Goal: Task Accomplishment & Management: Complete application form

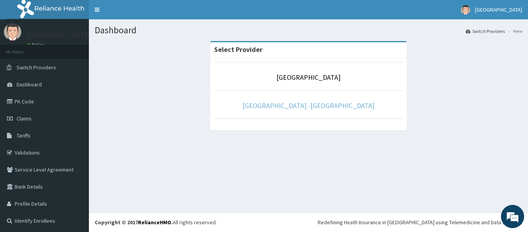
click at [293, 106] on link "[GEOGRAPHIC_DATA] -[GEOGRAPHIC_DATA]" at bounding box center [308, 105] width 132 height 9
click at [299, 105] on link "Rolayo Medical Centre -Annex" at bounding box center [308, 105] width 132 height 9
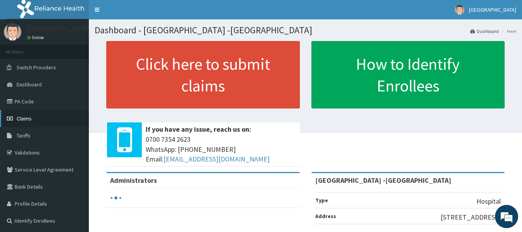
click at [28, 122] on link "Claims" at bounding box center [44, 118] width 89 height 17
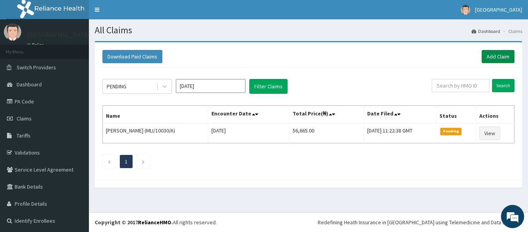
click at [486, 51] on link "Add Claim" at bounding box center [498, 56] width 33 height 13
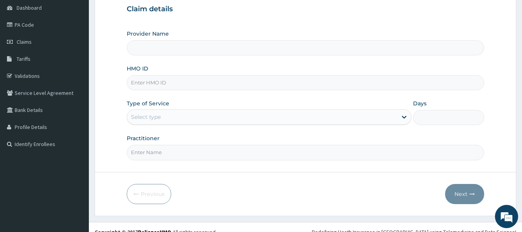
scroll to position [77, 0]
type input "[GEOGRAPHIC_DATA] -[GEOGRAPHIC_DATA]"
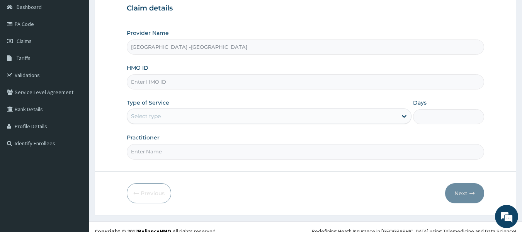
click at [171, 84] on input "HMO ID" at bounding box center [306, 81] width 358 height 15
type input "NKK/10162/A"
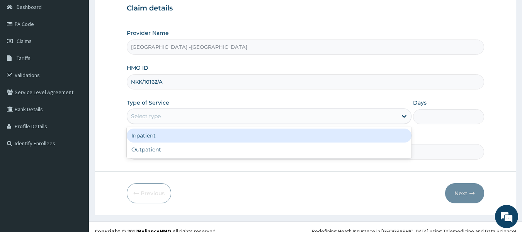
click at [369, 118] on div "Select type" at bounding box center [262, 116] width 270 height 12
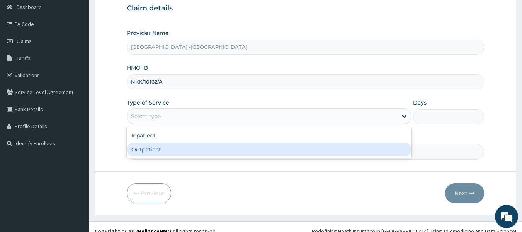
drag, startPoint x: 325, startPoint y: 149, endPoint x: 377, endPoint y: 136, distance: 53.1
click at [326, 150] on div "Outpatient" at bounding box center [269, 149] width 285 height 14
type input "1"
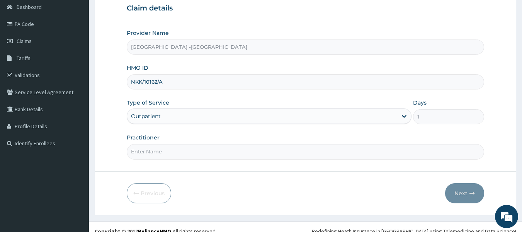
click at [367, 151] on input "Practitioner" at bounding box center [306, 151] width 358 height 15
type input "[PERSON_NAME]"
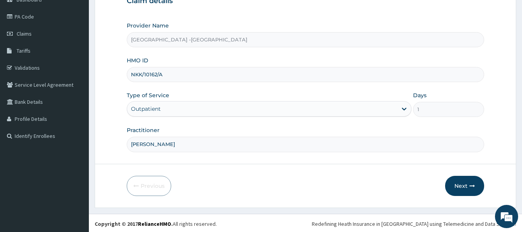
scroll to position [86, 0]
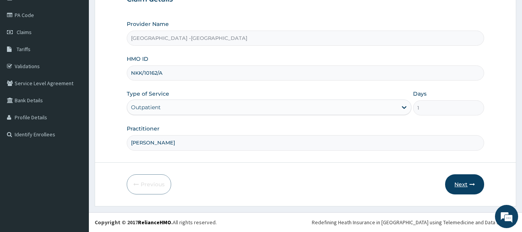
click at [469, 182] on button "Next" at bounding box center [464, 184] width 39 height 20
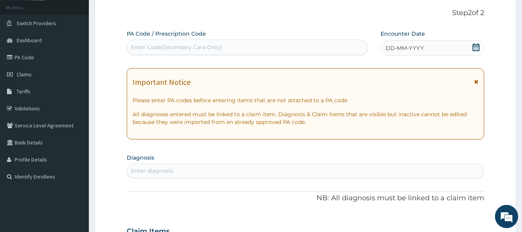
scroll to position [0, 0]
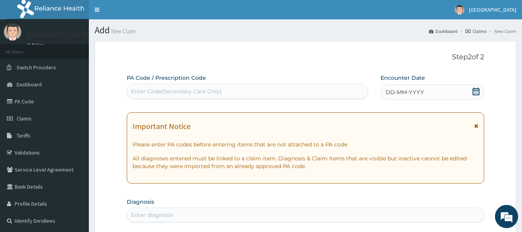
click at [408, 92] on span "DD-MM-YYYY" at bounding box center [405, 92] width 38 height 8
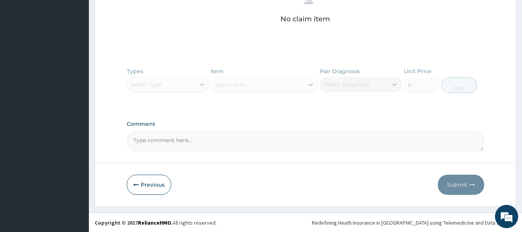
scroll to position [324, 0]
click at [151, 184] on button "Previous" at bounding box center [149, 185] width 44 height 20
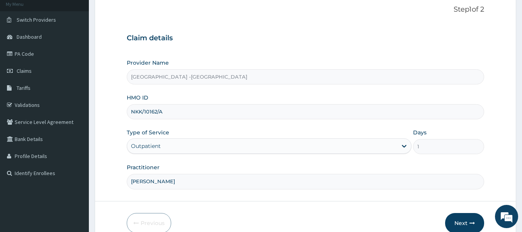
scroll to position [86, 0]
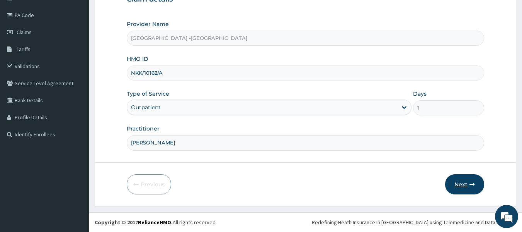
click at [477, 183] on button "Next" at bounding box center [464, 184] width 39 height 20
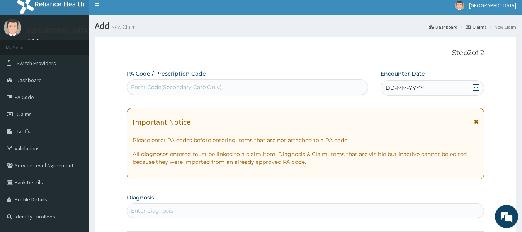
scroll to position [0, 0]
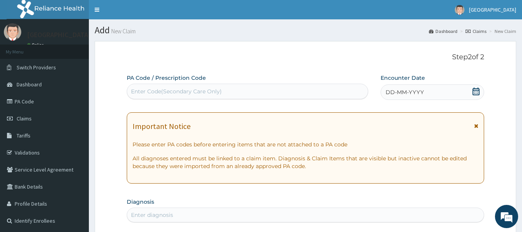
click at [474, 94] on icon at bounding box center [476, 91] width 7 height 8
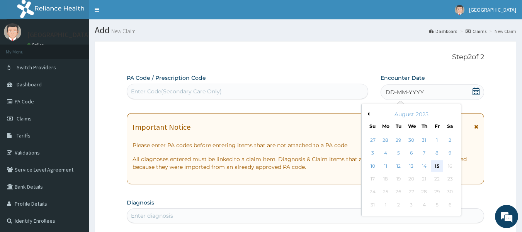
click at [435, 165] on div "15" at bounding box center [438, 166] width 12 height 12
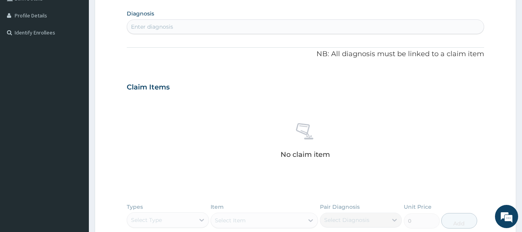
scroll to position [193, 0]
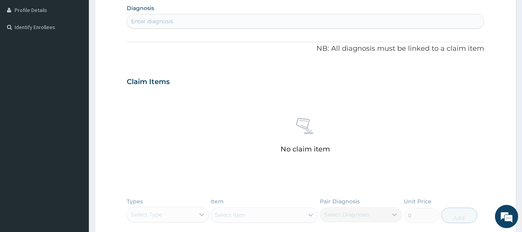
click at [251, 25] on div "Enter diagnosis" at bounding box center [305, 21] width 357 height 12
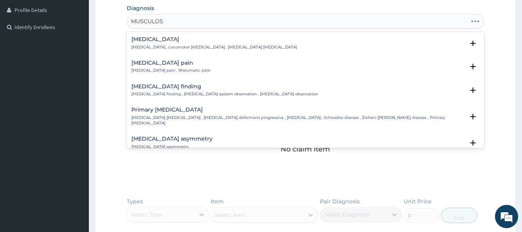
type input "MUSCULOSK"
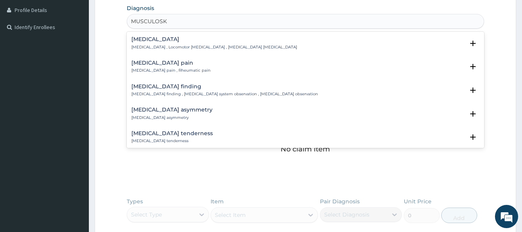
click at [170, 67] on div "Musculoskeletal pain Musculoskeletal pain , Rheumatic pain" at bounding box center [170, 67] width 79 height 14
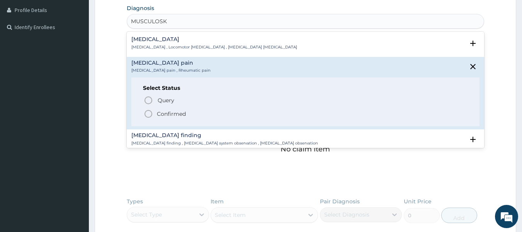
click at [149, 114] on icon "status option filled" at bounding box center [148, 113] width 9 height 9
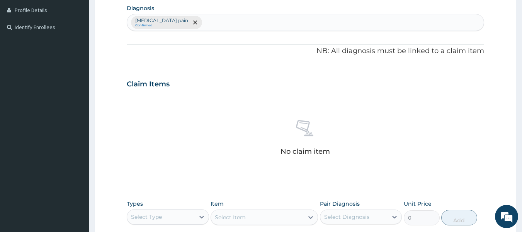
click at [217, 23] on div "Musculoskeletal pain Confirmed" at bounding box center [305, 22] width 357 height 16
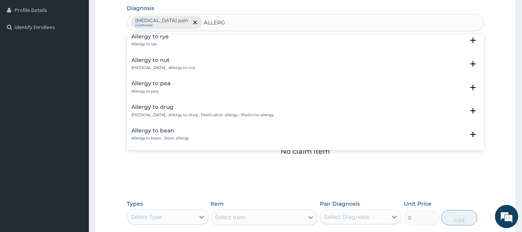
scroll to position [0, 0]
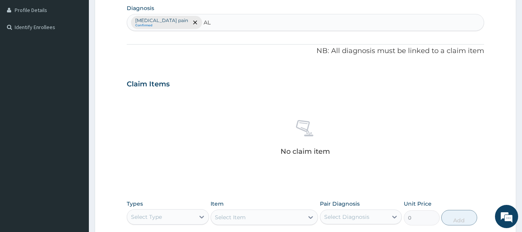
type input "A"
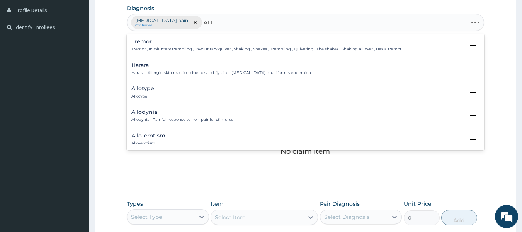
type input "ALLE"
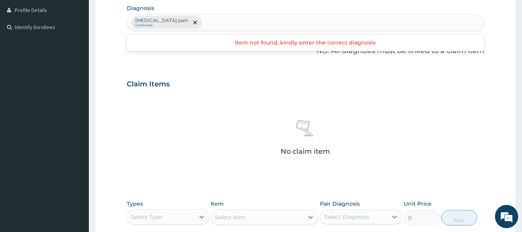
click at [218, 25] on div "Musculoskeletal pain Confirmed" at bounding box center [305, 22] width 357 height 16
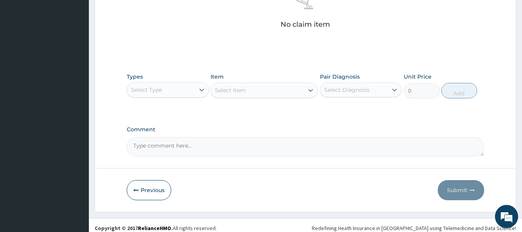
scroll to position [326, 0]
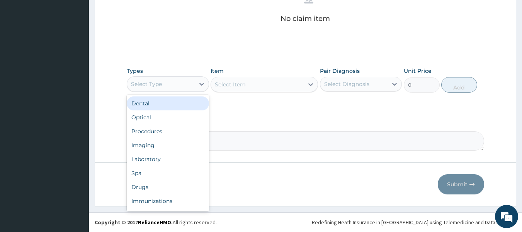
click at [176, 88] on div "Select Type" at bounding box center [161, 84] width 68 height 12
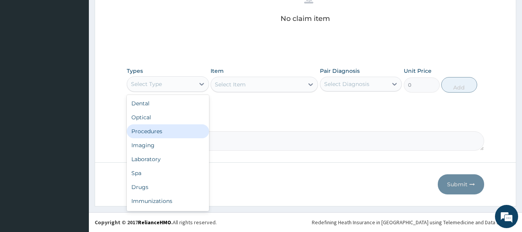
click at [178, 128] on div "Procedures" at bounding box center [168, 131] width 82 height 14
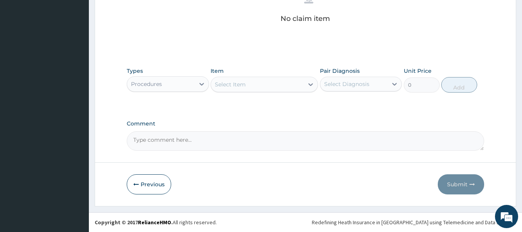
click at [247, 86] on div "Select Item" at bounding box center [257, 84] width 93 height 12
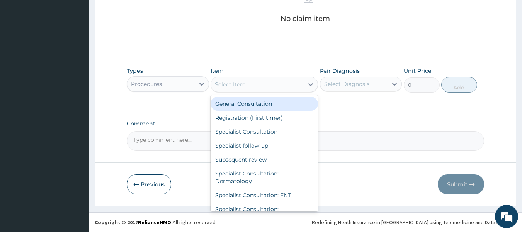
click at [248, 100] on div "General Consultation" at bounding box center [265, 104] width 108 height 14
type input "2500"
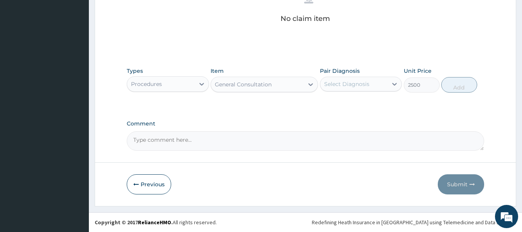
click at [349, 82] on div "Select Diagnosis" at bounding box center [346, 84] width 45 height 8
drag, startPoint x: 346, startPoint y: 98, endPoint x: 382, endPoint y: 101, distance: 36.5
click at [346, 99] on div "Musculoskeletal pain" at bounding box center [361, 104] width 82 height 16
checkbox input "true"
click at [449, 86] on button "Add" at bounding box center [460, 84] width 36 height 15
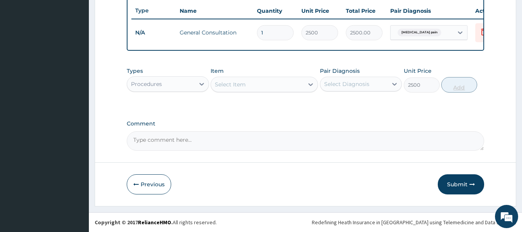
type input "0"
click at [199, 78] on div at bounding box center [202, 84] width 14 height 14
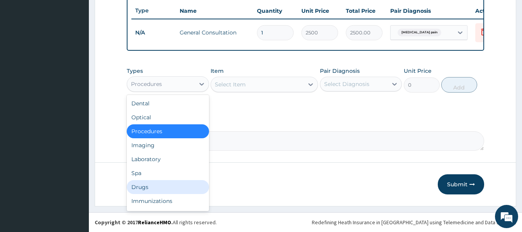
scroll to position [26, 0]
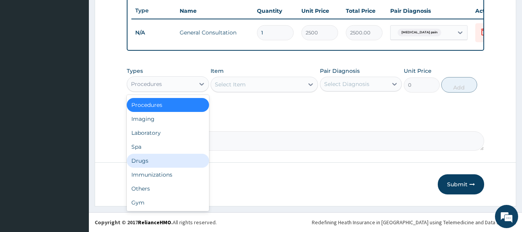
click at [166, 158] on div "Drugs" at bounding box center [168, 161] width 82 height 14
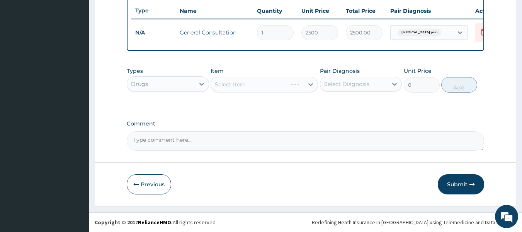
click at [258, 82] on div "Select Item" at bounding box center [265, 84] width 108 height 15
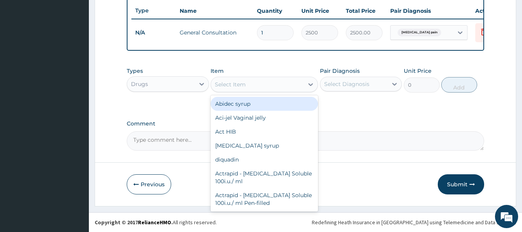
click at [258, 82] on div "Select Item" at bounding box center [257, 84] width 93 height 12
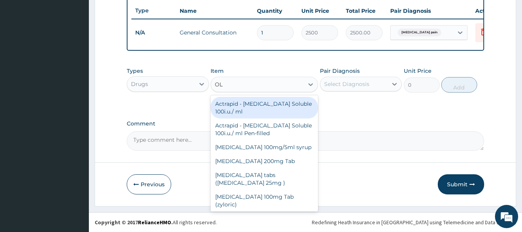
type input "OLF"
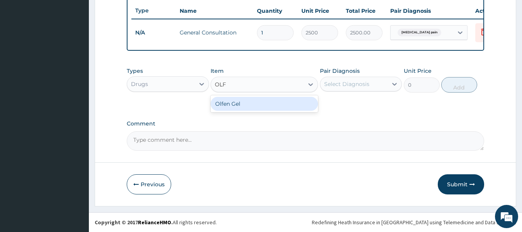
click at [259, 102] on div "Olfen Gel" at bounding box center [265, 104] width 108 height 14
type input "1706.25"
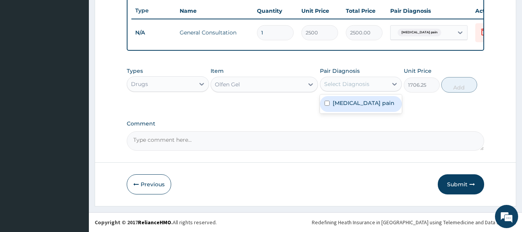
click at [332, 85] on div "Select Diagnosis" at bounding box center [346, 84] width 45 height 8
click at [336, 102] on label "Musculoskeletal pain" at bounding box center [364, 103] width 62 height 8
checkbox input "true"
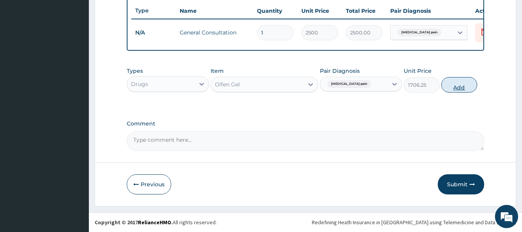
click at [451, 87] on button "Add" at bounding box center [460, 84] width 36 height 15
type input "0"
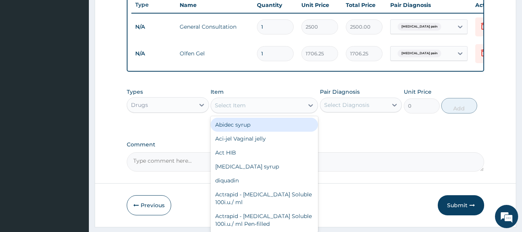
click at [279, 111] on div "Select Item" at bounding box center [257, 105] width 93 height 12
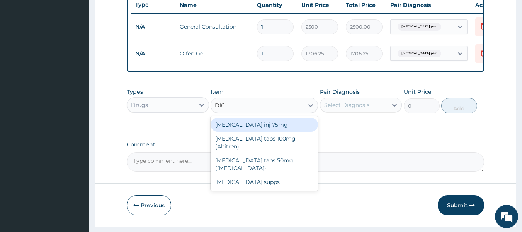
type input "DICL"
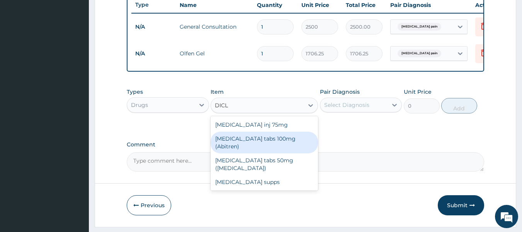
click at [274, 145] on div "[MEDICAL_DATA] tabs 100mg (Abitren)" at bounding box center [265, 142] width 108 height 22
type input "100"
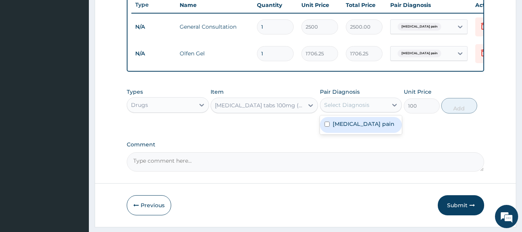
click at [345, 105] on div "Select Diagnosis" at bounding box center [355, 105] width 68 height 12
click at [348, 128] on label "Musculoskeletal pain" at bounding box center [364, 124] width 62 height 8
checkbox input "true"
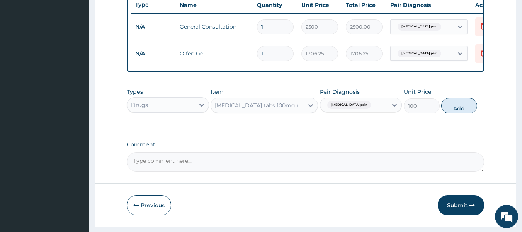
click at [450, 113] on button "Add" at bounding box center [460, 105] width 36 height 15
type input "0"
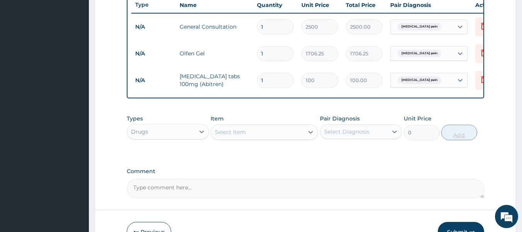
type input "10"
type input "1000.00"
type input "10"
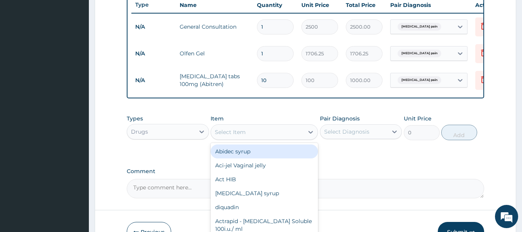
click at [248, 138] on div "Select Item" at bounding box center [257, 132] width 93 height 12
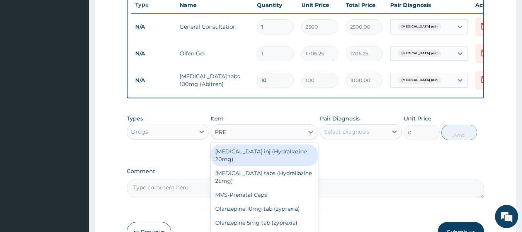
type input "PRED"
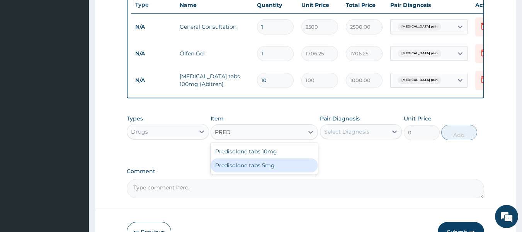
click at [256, 172] on div "Predisolone tabs 5mg" at bounding box center [265, 165] width 108 height 14
type input "50"
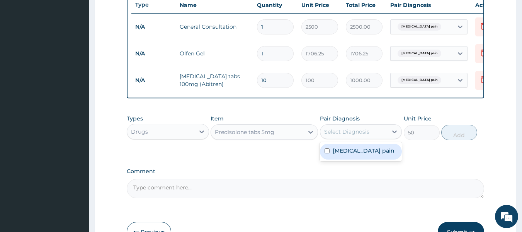
click at [370, 138] on div "Select Diagnosis" at bounding box center [355, 131] width 68 height 12
click at [367, 153] on label "Musculoskeletal pain" at bounding box center [364, 151] width 62 height 8
checkbox input "true"
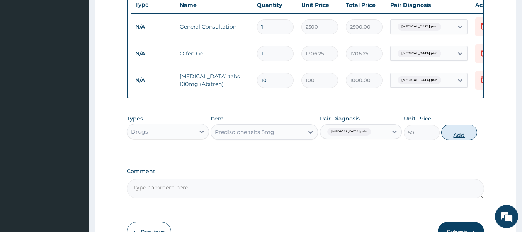
click at [453, 139] on button "Add" at bounding box center [460, 132] width 36 height 15
type input "0"
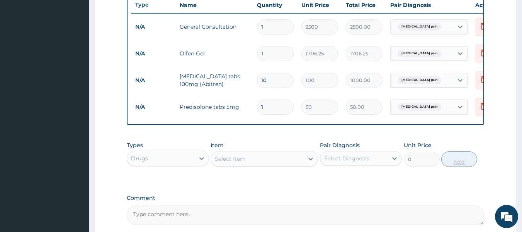
type input "10"
type input "500.00"
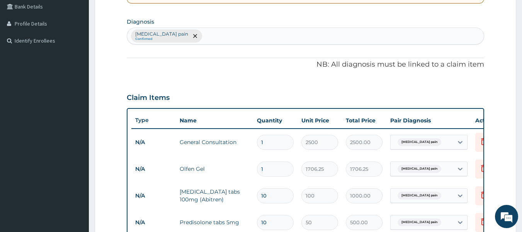
scroll to position [179, 0]
type input "10"
click at [203, 40] on div "Musculoskeletal pain Confirmed" at bounding box center [305, 37] width 357 height 16
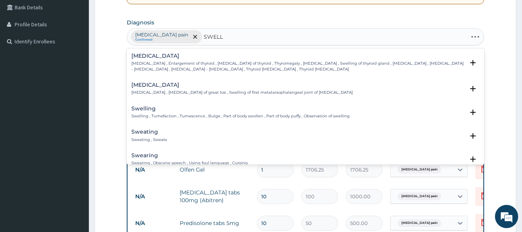
type input "SWELLI"
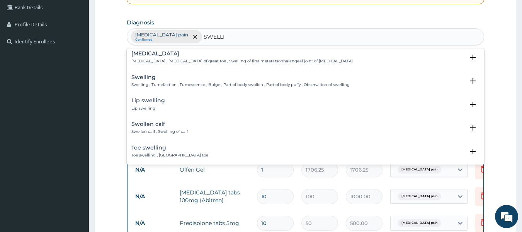
scroll to position [39, 0]
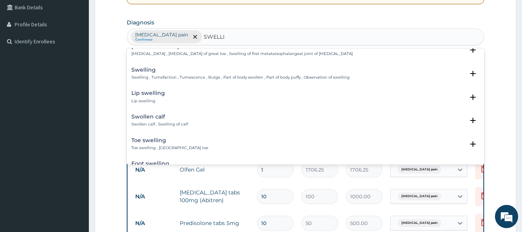
click at [148, 74] on div "Swelling Swelling , Tumefaction , Tumescence , Bulge , Part of body swollen , P…" at bounding box center [240, 74] width 218 height 14
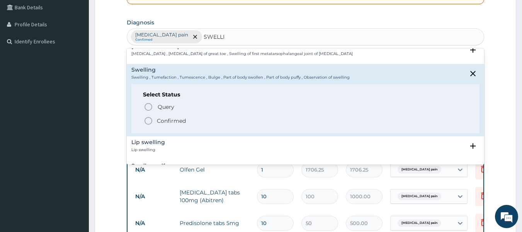
click at [147, 119] on icon "status option filled" at bounding box center [148, 120] width 9 height 9
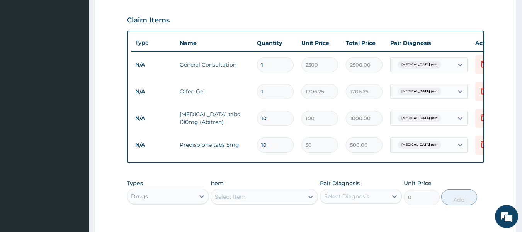
scroll to position [256, 0]
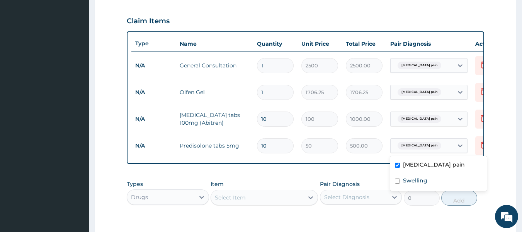
click at [406, 148] on span "Musculoskeletal pain" at bounding box center [420, 146] width 44 height 8
click at [413, 180] on label "Swelling" at bounding box center [415, 180] width 24 height 8
checkbox input "true"
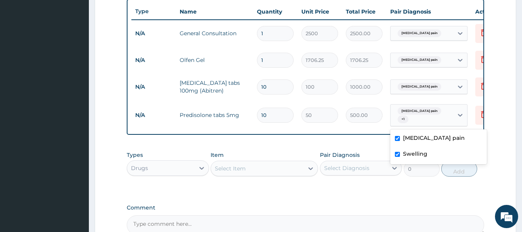
scroll to position [372, 0]
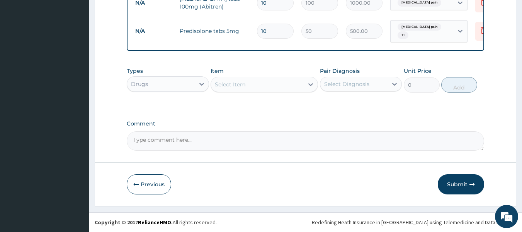
click at [408, 127] on label "Comment" at bounding box center [306, 123] width 358 height 7
click at [408, 131] on textarea "Comment" at bounding box center [306, 140] width 358 height 19
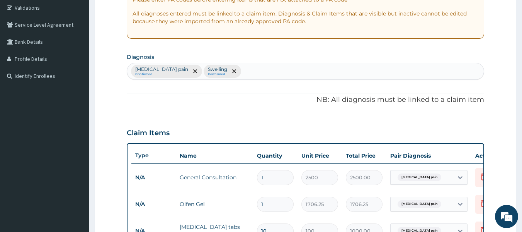
scroll to position [140, 0]
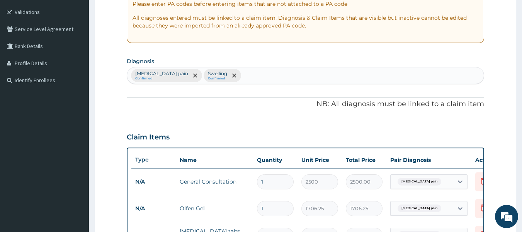
click at [245, 76] on div "Musculoskeletal pain Confirmed Swelling Confirmed" at bounding box center [305, 75] width 357 height 16
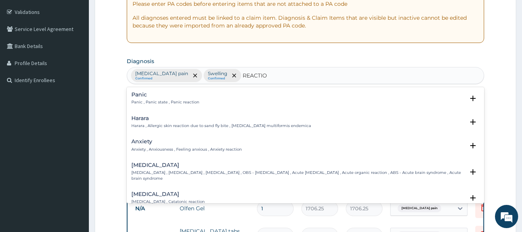
type input "REACTION"
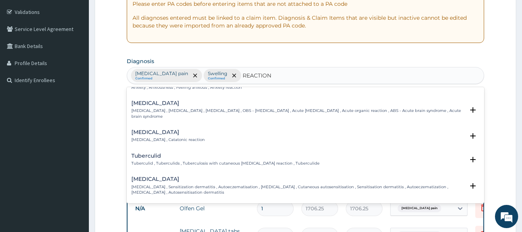
scroll to position [77, 0]
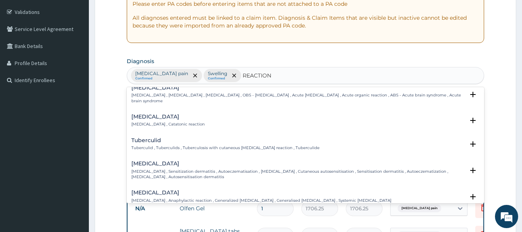
click at [144, 160] on h4 "Id reaction" at bounding box center [298, 163] width 334 height 6
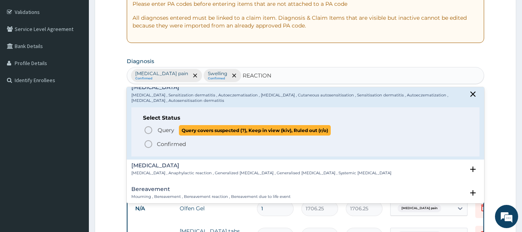
scroll to position [155, 0]
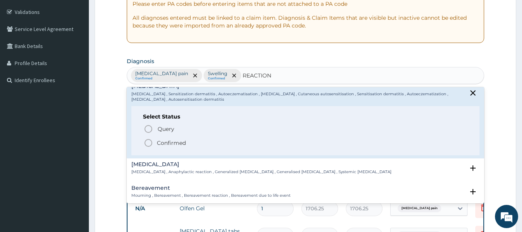
click at [147, 144] on icon "status option filled" at bounding box center [148, 142] width 9 height 9
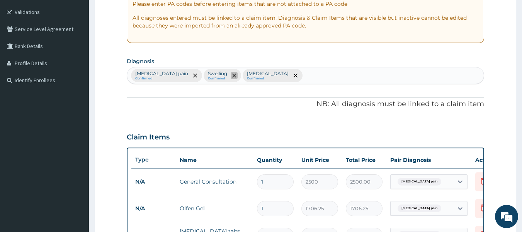
click at [232, 76] on icon "remove selection option" at bounding box center [234, 75] width 4 height 4
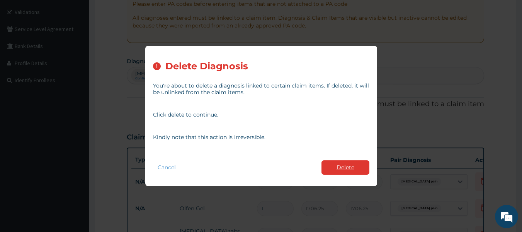
click at [333, 163] on button "Delete" at bounding box center [346, 167] width 48 height 14
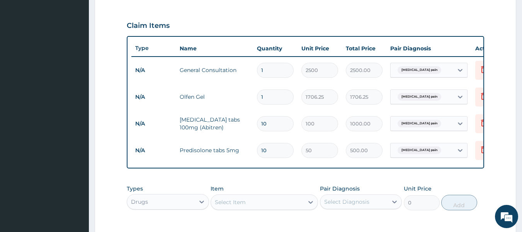
scroll to position [256, 0]
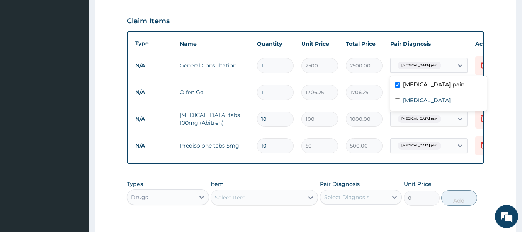
click at [419, 69] on span "Musculoskeletal pain" at bounding box center [420, 65] width 44 height 8
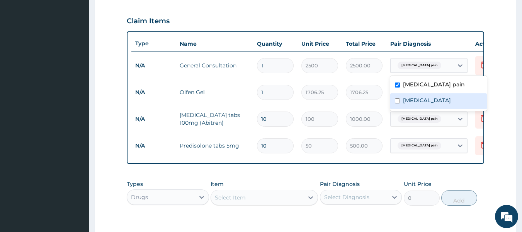
drag, startPoint x: 415, startPoint y: 96, endPoint x: 416, endPoint y: 102, distance: 6.0
click at [415, 97] on label "Id reaction" at bounding box center [427, 100] width 48 height 8
checkbox input "true"
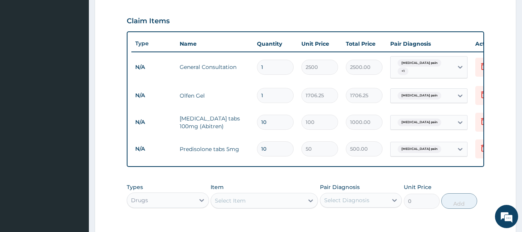
click at [421, 23] on div "Claim Items" at bounding box center [306, 19] width 358 height 20
click at [415, 147] on span "Musculoskeletal pain" at bounding box center [420, 149] width 44 height 8
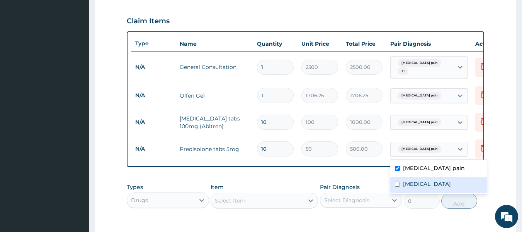
click at [417, 181] on label "Id reaction" at bounding box center [427, 184] width 48 height 8
checkbox input "true"
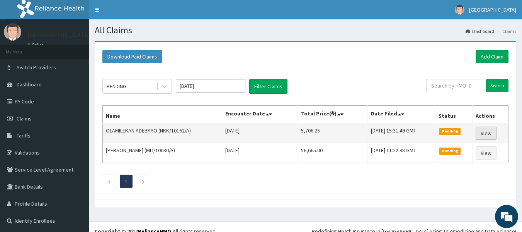
click at [484, 130] on link "View" at bounding box center [486, 132] width 21 height 13
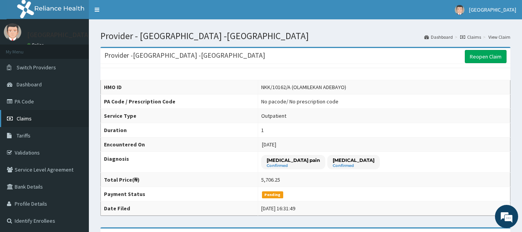
click at [23, 116] on span "Claims" at bounding box center [24, 118] width 15 height 7
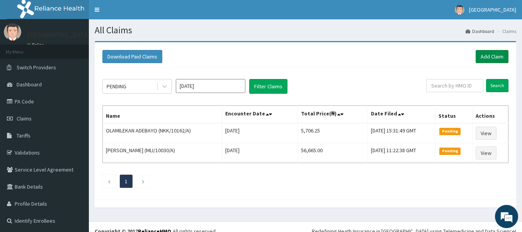
click at [487, 59] on link "Add Claim" at bounding box center [492, 56] width 33 height 13
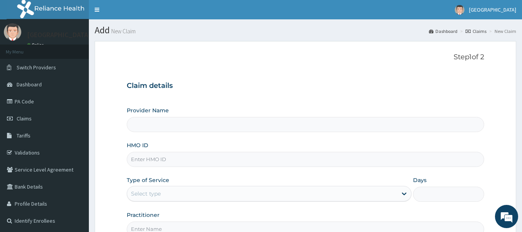
type input "[GEOGRAPHIC_DATA] -[GEOGRAPHIC_DATA]"
click at [167, 160] on input "HMO ID" at bounding box center [306, 159] width 358 height 15
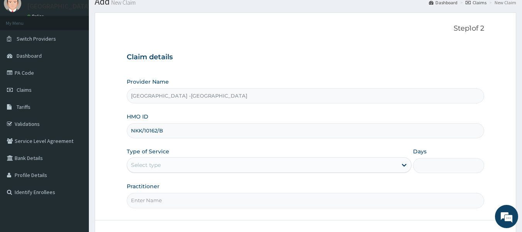
scroll to position [86, 0]
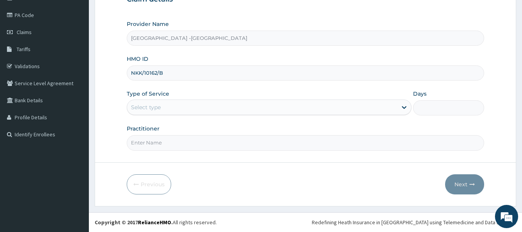
type input "NKK/10162/B"
click at [173, 107] on div "Select type" at bounding box center [262, 107] width 270 height 12
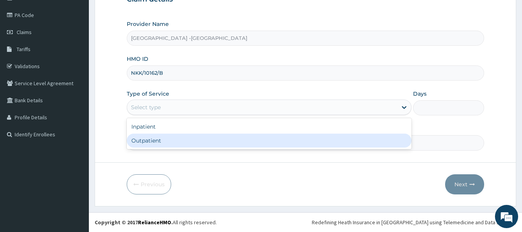
drag, startPoint x: 177, startPoint y: 141, endPoint x: 227, endPoint y: 142, distance: 50.3
click at [177, 142] on div "Outpatient" at bounding box center [269, 140] width 285 height 14
type input "1"
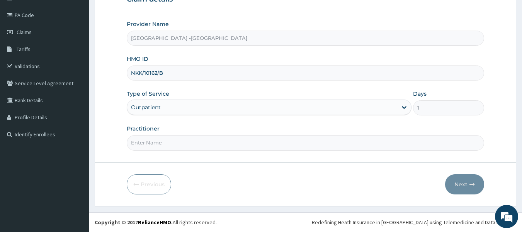
click at [274, 148] on input "Practitioner" at bounding box center [306, 142] width 358 height 15
type input "[PERSON_NAME]"
click at [467, 186] on button "Next" at bounding box center [464, 184] width 39 height 20
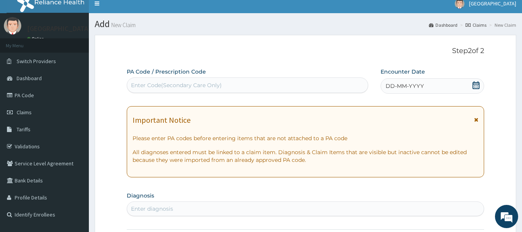
scroll to position [0, 0]
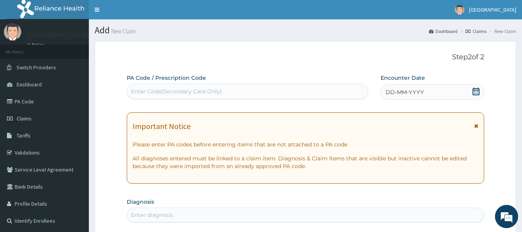
click at [475, 92] on icon at bounding box center [477, 91] width 8 height 8
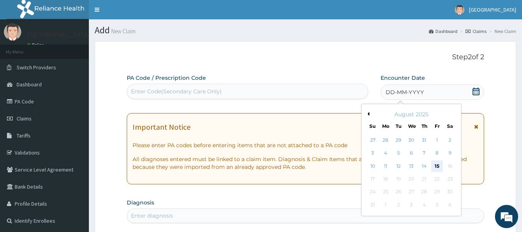
click at [435, 164] on div "15" at bounding box center [438, 166] width 12 height 12
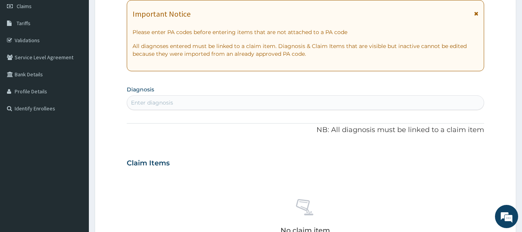
scroll to position [116, 0]
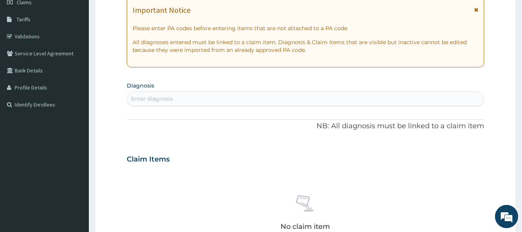
click at [255, 92] on div "Enter diagnosis" at bounding box center [305, 98] width 357 height 12
type input "PLASMOD"
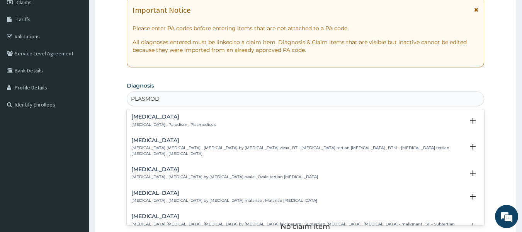
click at [168, 118] on h4 "[MEDICAL_DATA]" at bounding box center [173, 117] width 85 height 6
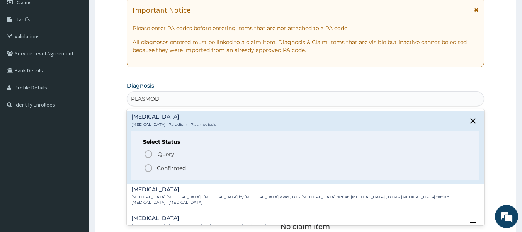
click at [148, 167] on icon "status option filled" at bounding box center [148, 167] width 9 height 9
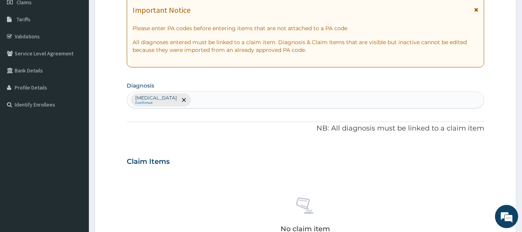
click at [181, 99] on div "[MEDICAL_DATA] Confirmed" at bounding box center [305, 100] width 357 height 16
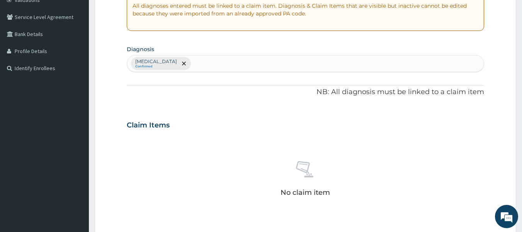
scroll to position [155, 0]
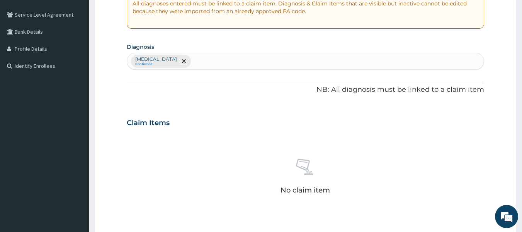
click at [176, 64] on div "[MEDICAL_DATA] Confirmed" at bounding box center [305, 61] width 357 height 16
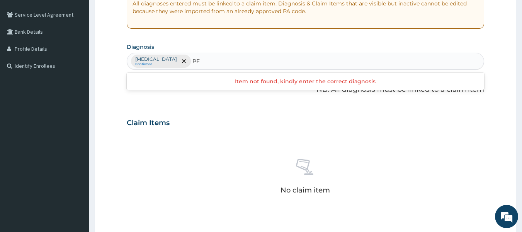
type input "P"
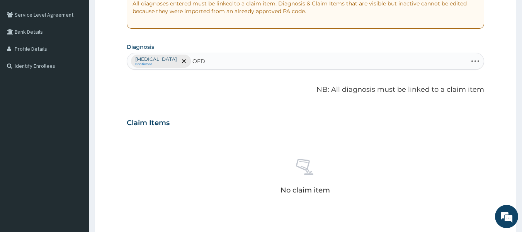
type input "OEDE"
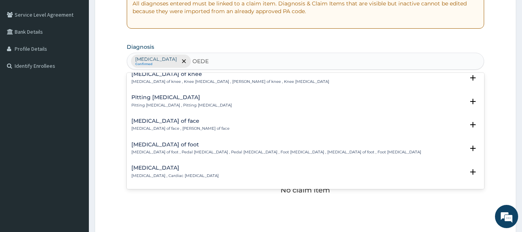
scroll to position [425, 0]
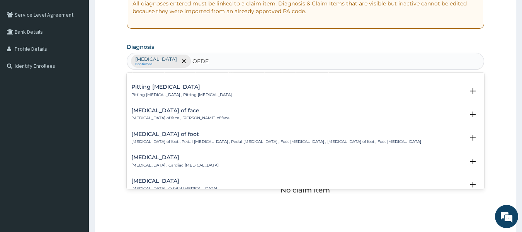
click at [160, 132] on div "[MEDICAL_DATA] of foot [MEDICAL_DATA] of foot , Pedal [MEDICAL_DATA] , Pedal [M…" at bounding box center [276, 138] width 290 height 14
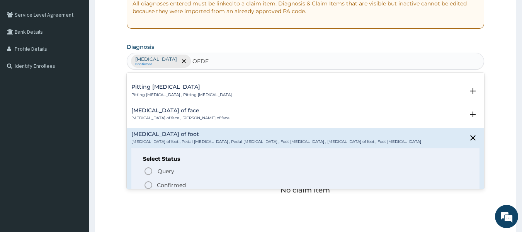
click at [147, 180] on icon "status option filled" at bounding box center [148, 184] width 9 height 9
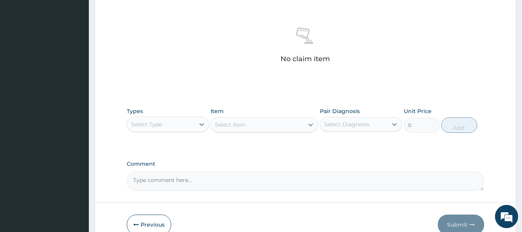
scroll to position [309, 0]
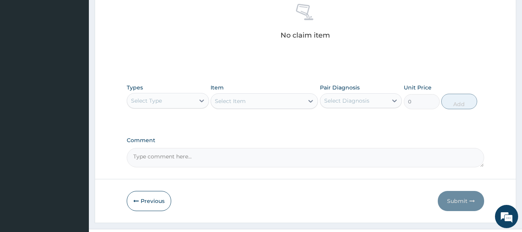
click at [177, 104] on div "Select Type" at bounding box center [161, 100] width 68 height 12
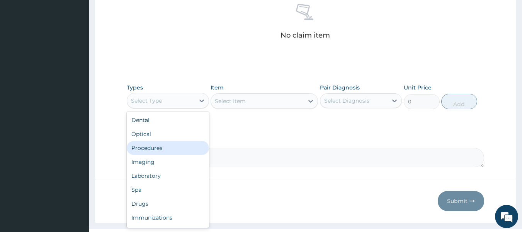
click at [166, 147] on div "Procedures" at bounding box center [168, 148] width 82 height 14
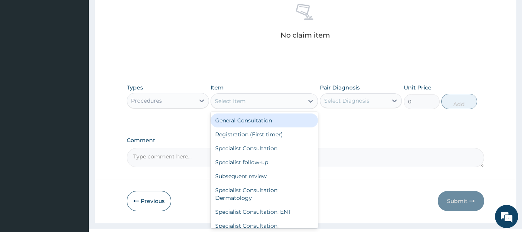
click at [247, 99] on div "Select Item" at bounding box center [257, 101] width 93 height 12
click at [247, 113] on div "General Consultation Registration (First timer) Specialist Consultation Special…" at bounding box center [265, 170] width 108 height 116
drag, startPoint x: 247, startPoint y: 115, endPoint x: 279, endPoint y: 116, distance: 31.7
click at [247, 116] on div "General Consultation" at bounding box center [265, 120] width 108 height 14
type input "2500"
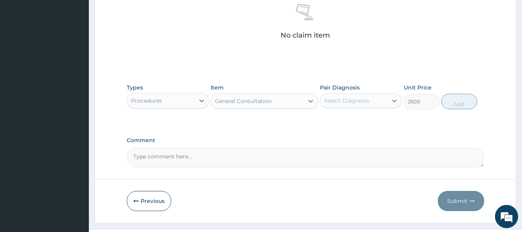
click at [352, 103] on div "Select Diagnosis" at bounding box center [346, 101] width 45 height 8
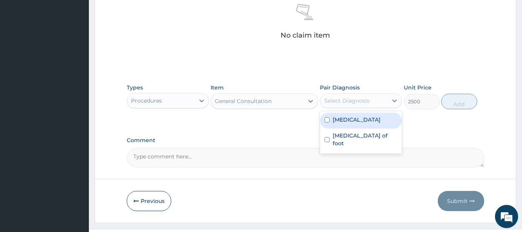
drag, startPoint x: 348, startPoint y: 118, endPoint x: 349, endPoint y: 125, distance: 7.4
click at [348, 119] on label "[MEDICAL_DATA]" at bounding box center [357, 120] width 48 height 8
checkbox input "true"
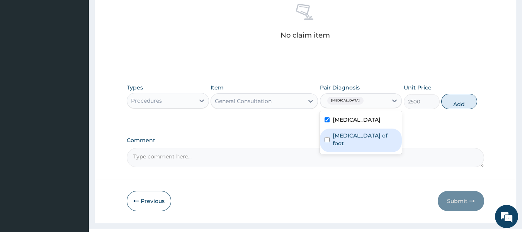
click at [351, 135] on label "[MEDICAL_DATA] of foot" at bounding box center [365, 138] width 65 height 15
checkbox input "true"
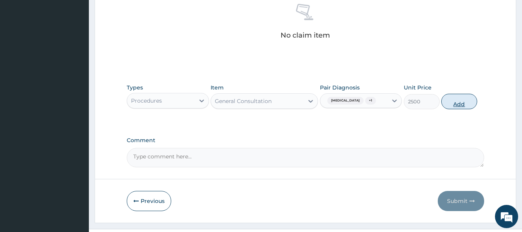
click at [453, 104] on button "Add" at bounding box center [460, 101] width 36 height 15
type input "0"
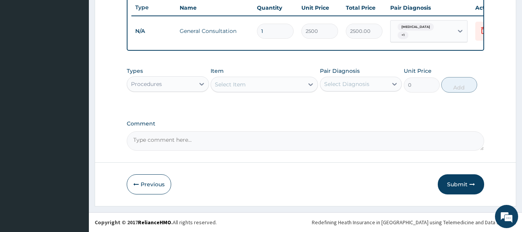
drag, startPoint x: 183, startPoint y: 78, endPoint x: 183, endPoint y: 83, distance: 4.6
click at [183, 80] on div "Procedures" at bounding box center [161, 84] width 68 height 12
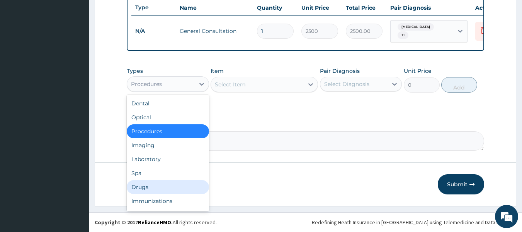
drag, startPoint x: 162, startPoint y: 188, endPoint x: 213, endPoint y: 142, distance: 69.0
click at [163, 188] on div "Drugs" at bounding box center [168, 187] width 82 height 14
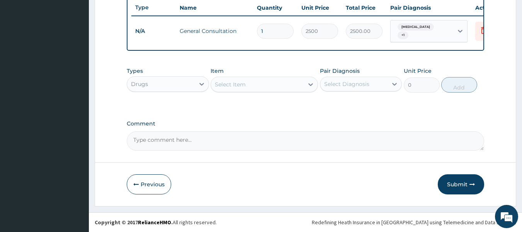
click at [251, 87] on div "Select Item" at bounding box center [257, 84] width 93 height 12
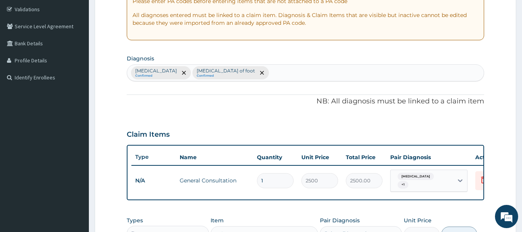
scroll to position [140, 0]
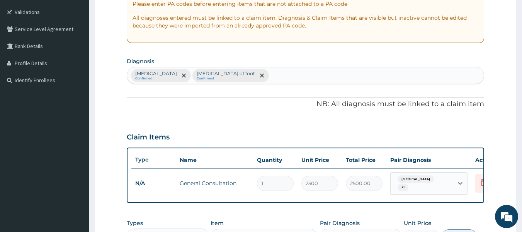
click at [237, 80] on div "[MEDICAL_DATA] Confirmed [MEDICAL_DATA] of foot Confirmed" at bounding box center [305, 75] width 357 height 16
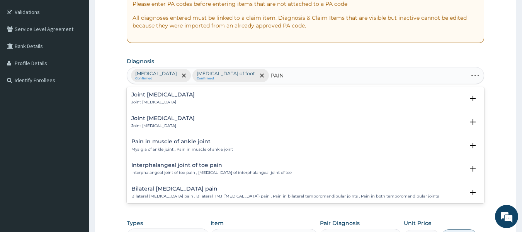
type input "PAIN"
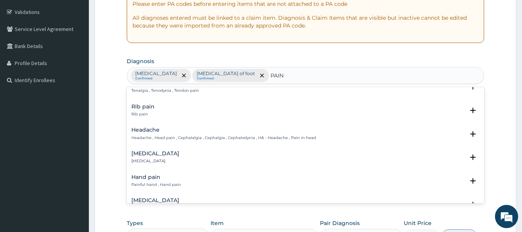
scroll to position [193, 0]
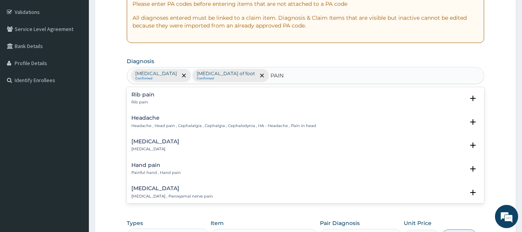
click at [145, 144] on h4 "[MEDICAL_DATA]" at bounding box center [155, 141] width 48 height 6
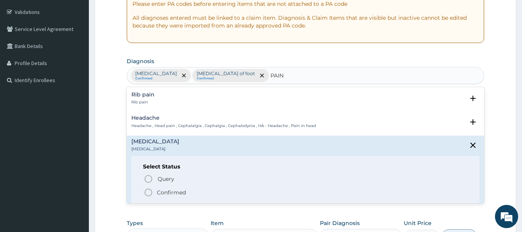
click at [149, 191] on icon "status option filled" at bounding box center [148, 192] width 9 height 9
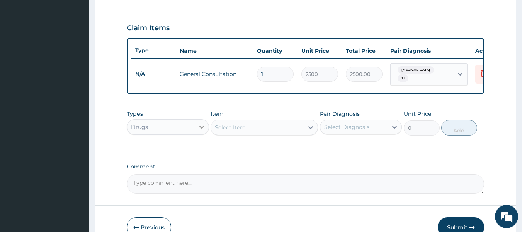
scroll to position [256, 0]
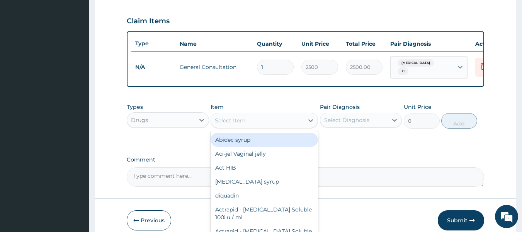
click at [247, 123] on div "Select Item" at bounding box center [257, 120] width 93 height 12
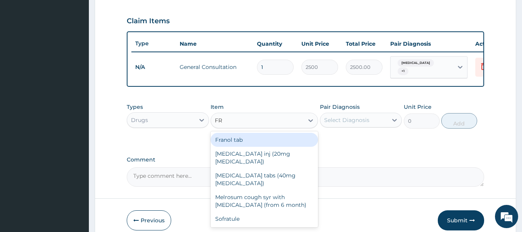
type input "FRU"
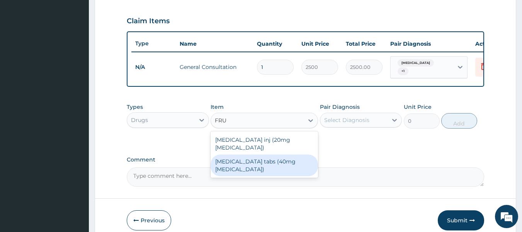
click at [250, 160] on div "[MEDICAL_DATA] tabs (40mg [MEDICAL_DATA])" at bounding box center [265, 165] width 108 height 22
type input "50"
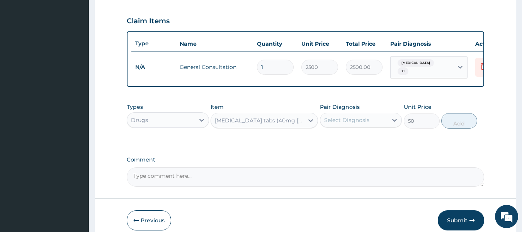
click at [343, 126] on div "Select Diagnosis" at bounding box center [355, 120] width 68 height 12
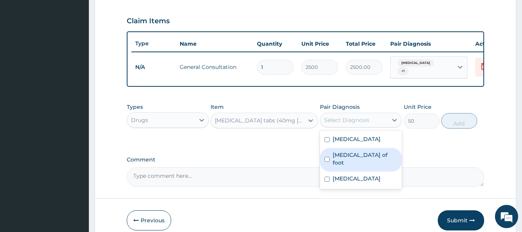
click at [347, 157] on label "[MEDICAL_DATA] of foot" at bounding box center [365, 158] width 65 height 15
checkbox input "true"
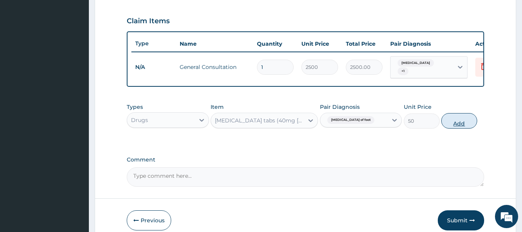
click at [458, 126] on button "Add" at bounding box center [460, 120] width 36 height 15
type input "0"
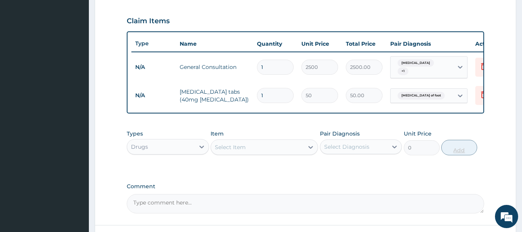
type input "10"
type input "500.00"
type input "10"
click at [235, 151] on div "Select Item" at bounding box center [230, 147] width 31 height 8
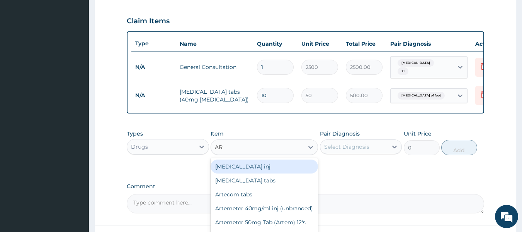
type input "ART"
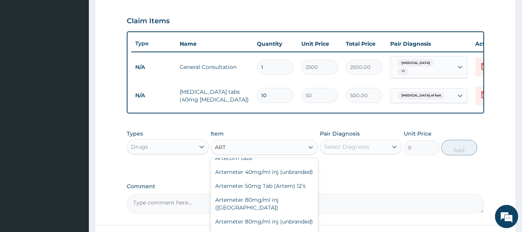
scroll to position [43, 0]
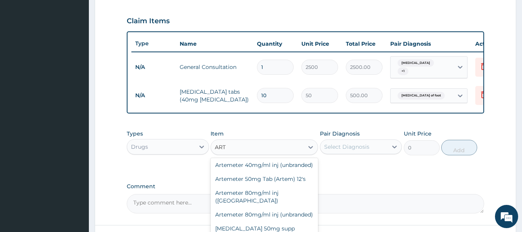
click at [288, 186] on div "Artemeter 50mg Tab (Artem) 12's" at bounding box center [265, 179] width 108 height 14
type input "2000"
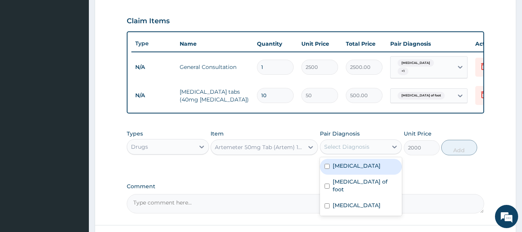
click at [360, 168] on div "[MEDICAL_DATA]" at bounding box center [361, 167] width 82 height 16
checkbox input "true"
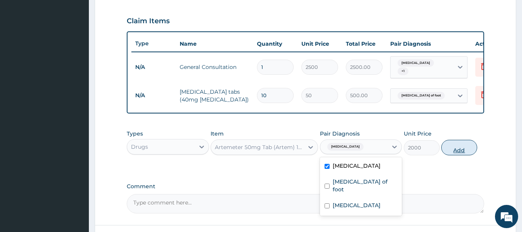
click at [459, 152] on button "Add" at bounding box center [460, 147] width 36 height 15
type input "0"
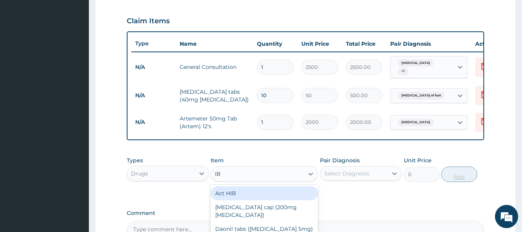
type input "IBU"
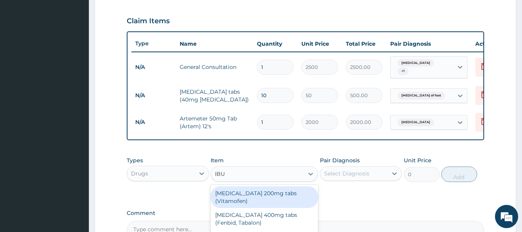
click at [276, 210] on div "[MEDICAL_DATA] 400mg tabs (Fenbid, Tabalon)" at bounding box center [265, 219] width 108 height 22
type input "45.5"
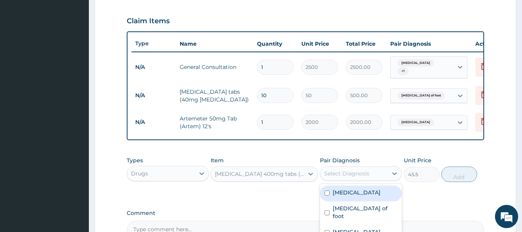
click at [360, 225] on div "[MEDICAL_DATA]" at bounding box center [361, 233] width 82 height 16
checkbox input "true"
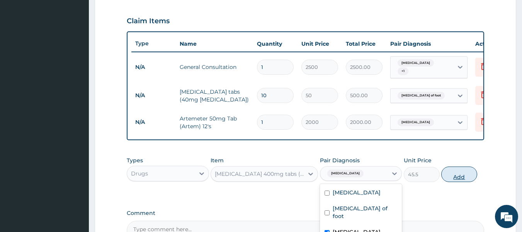
click at [458, 179] on button "Add" at bounding box center [460, 173] width 36 height 15
type input "0"
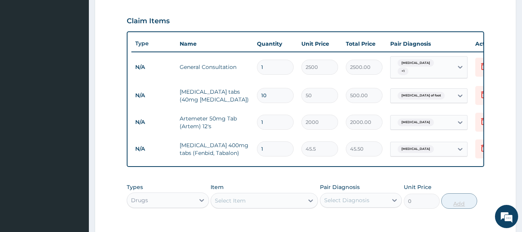
type input "10"
type input "455.00"
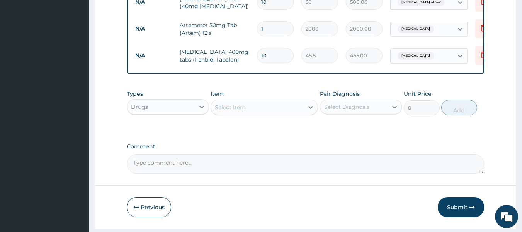
scroll to position [375, 0]
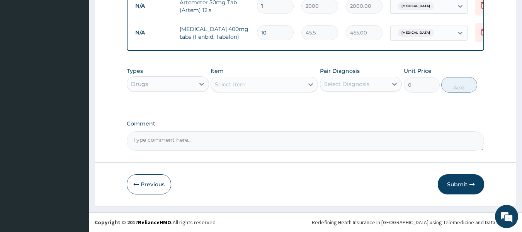
type input "10"
click at [450, 182] on button "Submit" at bounding box center [461, 184] width 46 height 20
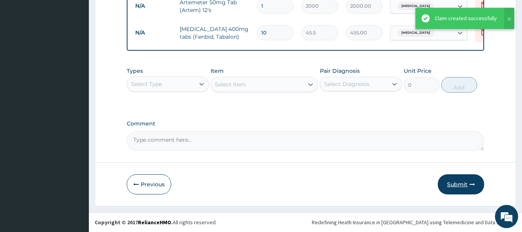
scroll to position [336, 0]
